Goal: Task Accomplishment & Management: Use online tool/utility

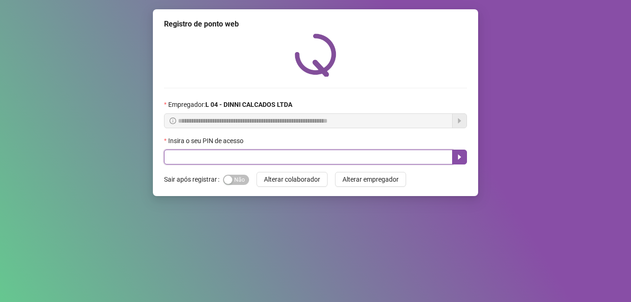
click at [307, 154] on input "text" at bounding box center [308, 157] width 288 height 15
type input "*****"
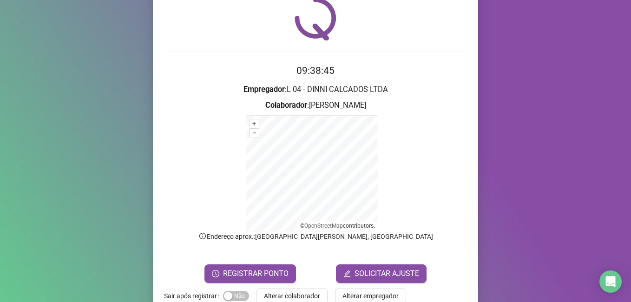
scroll to position [46, 0]
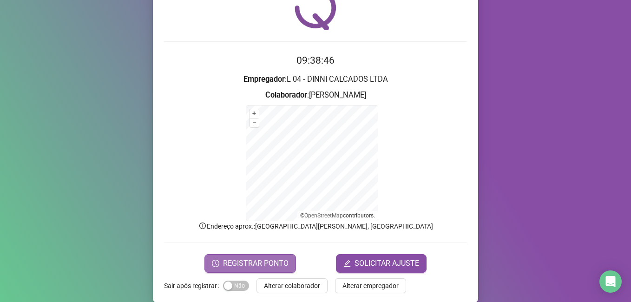
click at [243, 262] on span "REGISTRAR PONTO" at bounding box center [255, 263] width 65 height 11
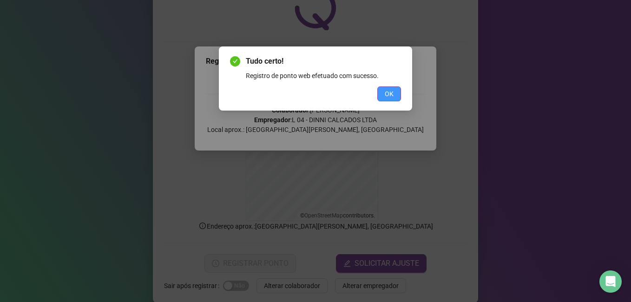
click at [388, 95] on span "OK" at bounding box center [389, 94] width 9 height 10
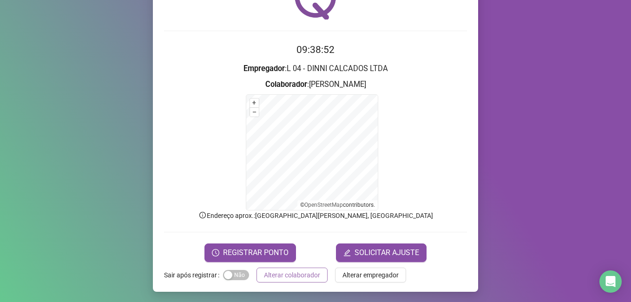
scroll to position [58, 0]
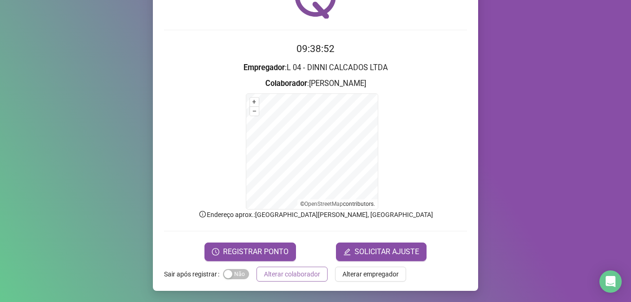
click at [269, 278] on span "Alterar colaborador" at bounding box center [292, 274] width 56 height 10
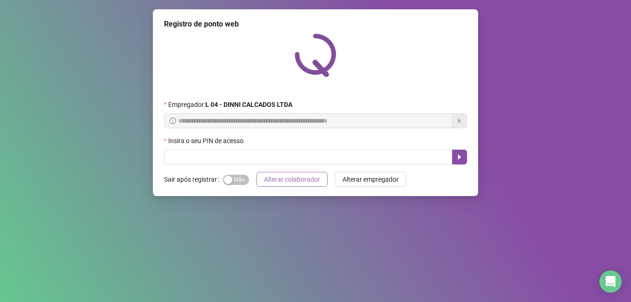
scroll to position [0, 0]
click at [331, 157] on input "text" at bounding box center [308, 157] width 288 height 15
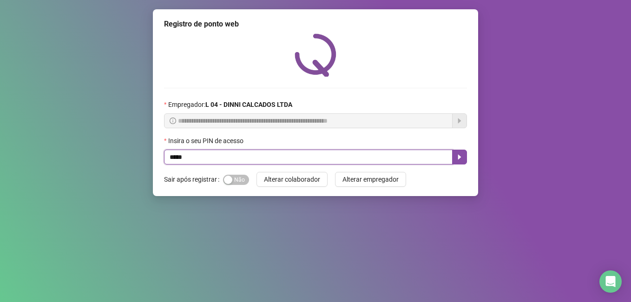
type input "*****"
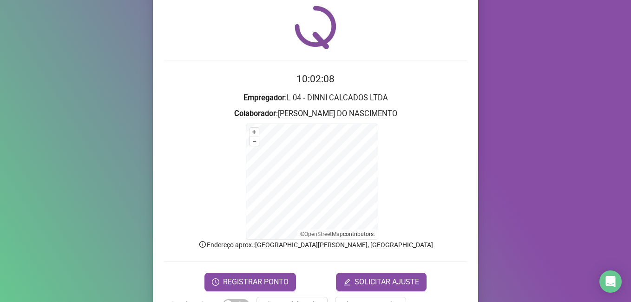
scroll to position [58, 0]
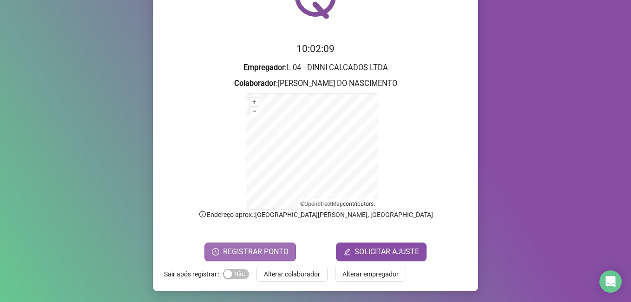
click at [238, 256] on span "REGISTRAR PONTO" at bounding box center [255, 251] width 65 height 11
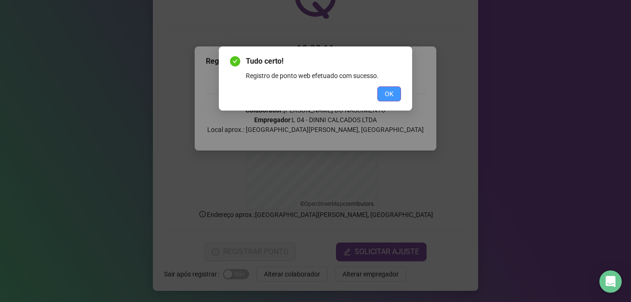
click at [388, 94] on span "OK" at bounding box center [389, 94] width 9 height 10
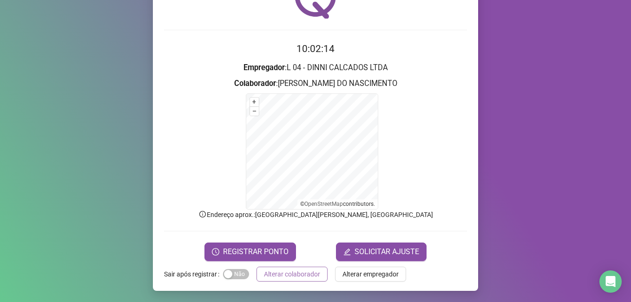
click at [288, 274] on span "Alterar colaborador" at bounding box center [292, 274] width 56 height 10
